Goal: Task Accomplishment & Management: Manage account settings

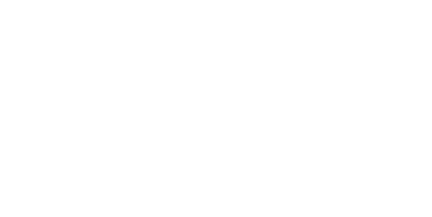
click at [213, 106] on button "Clock Off" at bounding box center [194, 107] width 37 height 11
click at [71, 60] on div "Collaborate" at bounding box center [57, 59] width 27 height 6
click at [304, 202] on div at bounding box center [217, 198] width 173 height 7
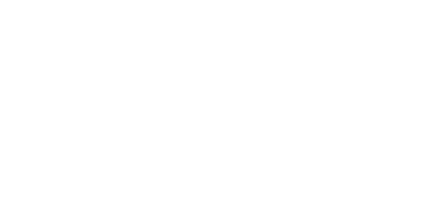
click at [361, 34] on button "Close" at bounding box center [349, 37] width 25 height 11
